Goal: Navigation & Orientation: Find specific page/section

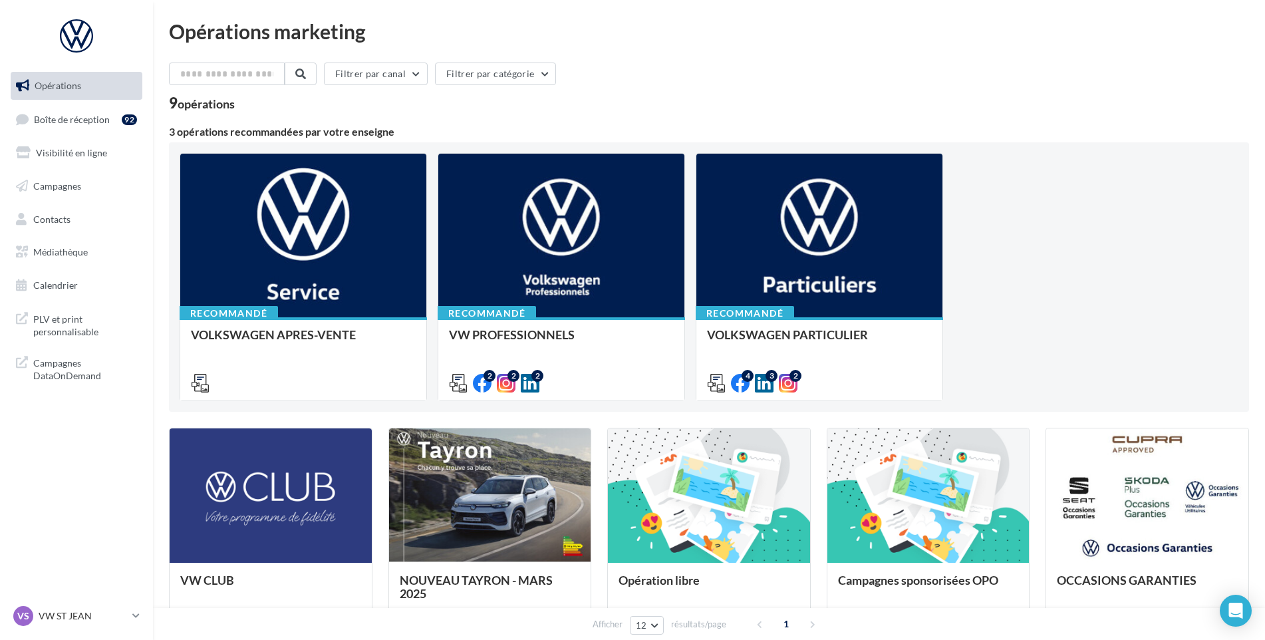
click at [18, 103] on ul "Opérations Boîte de réception 92 Visibilité en ligne Campagnes Contacts Médiath…" at bounding box center [76, 186] width 142 height 238
click at [23, 112] on icon at bounding box center [22, 119] width 13 height 18
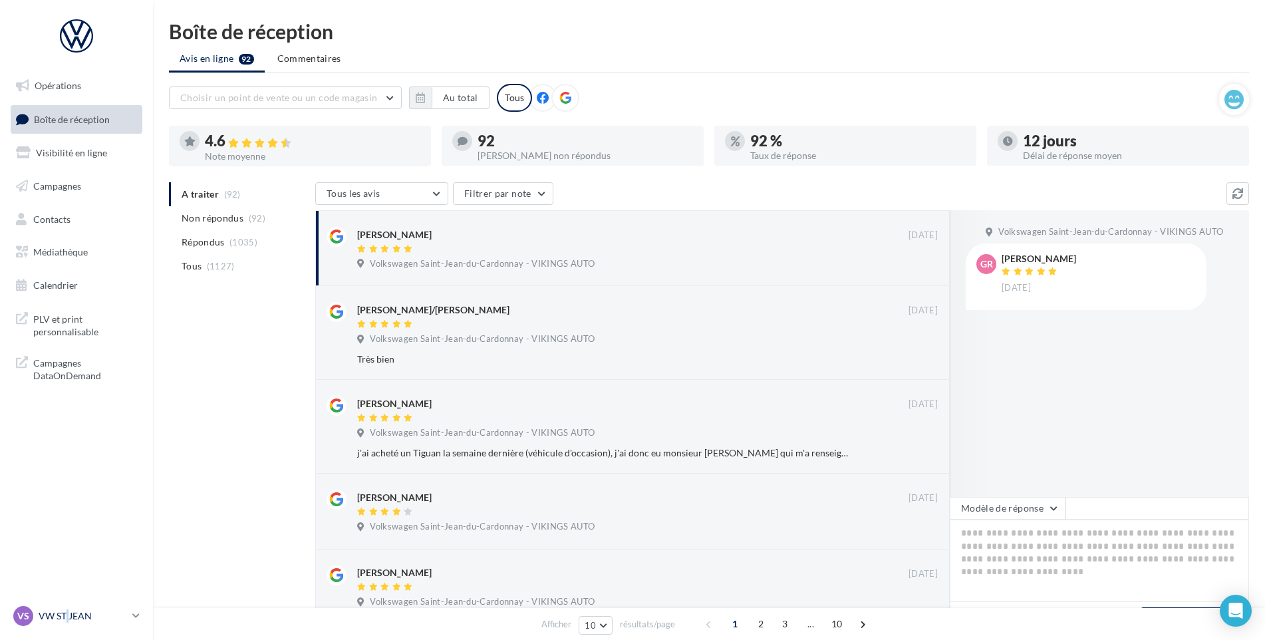
drag, startPoint x: 67, startPoint y: 626, endPoint x: 67, endPoint y: 614, distance: 12.0
click at [68, 626] on link "VS VW ST JEAN vw-stj-vau" at bounding box center [77, 615] width 132 height 25
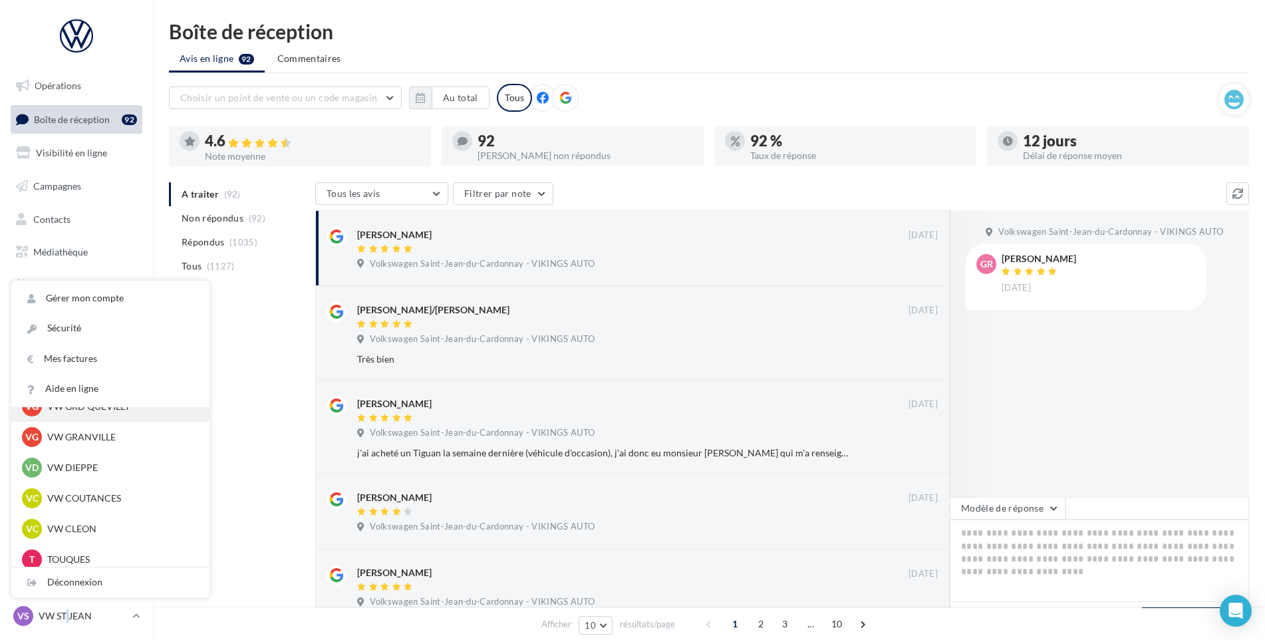
scroll to position [266, 0]
click at [78, 500] on p "VW GRANVILLE" at bounding box center [120, 499] width 146 height 13
